Goal: Find specific page/section: Find specific page/section

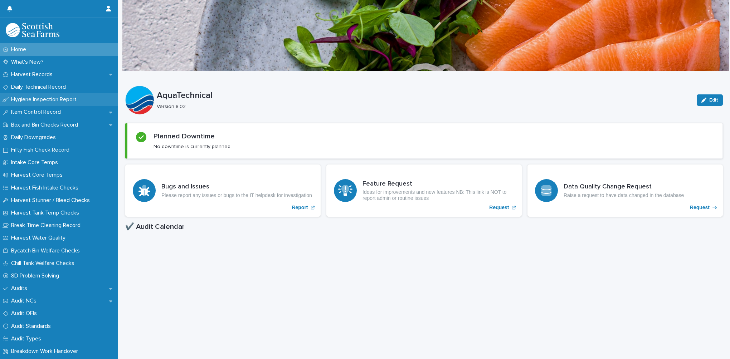
click at [62, 98] on p "Hygiene Inspection Report" at bounding box center [45, 99] width 74 height 7
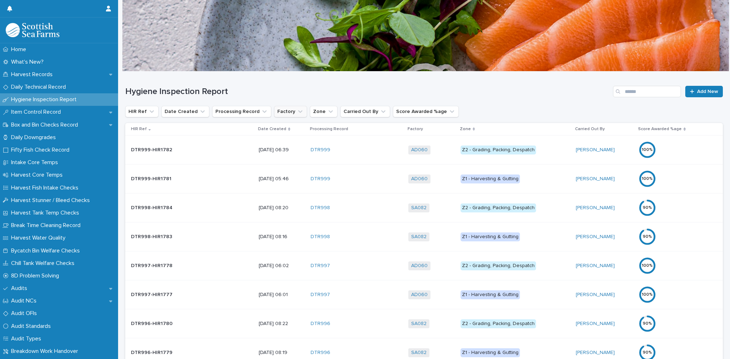
click at [277, 113] on button "Factory" at bounding box center [290, 111] width 33 height 11
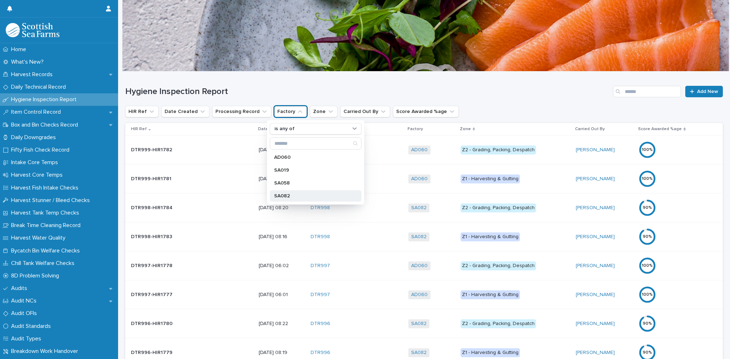
click at [281, 195] on p "SA082" at bounding box center [312, 196] width 76 height 5
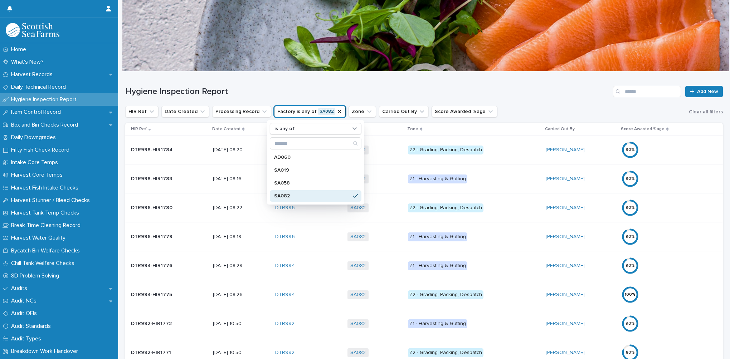
click at [271, 92] on h1 "Hygiene Inspection Report" at bounding box center [367, 92] width 485 height 10
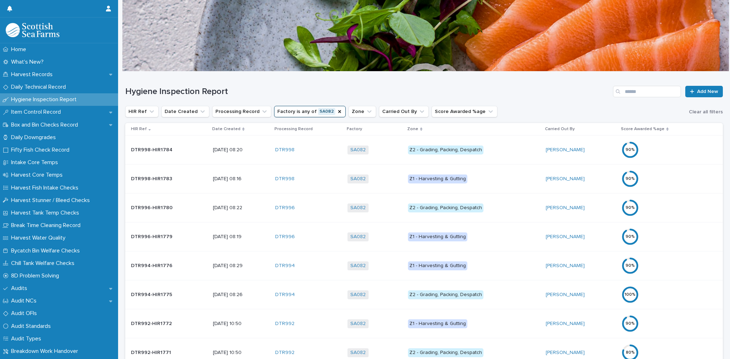
click at [228, 130] on p "Date Created" at bounding box center [226, 129] width 28 height 8
click at [228, 130] on div "Date Created" at bounding box center [241, 129] width 58 height 8
